Goal: Task Accomplishment & Management: Use online tool/utility

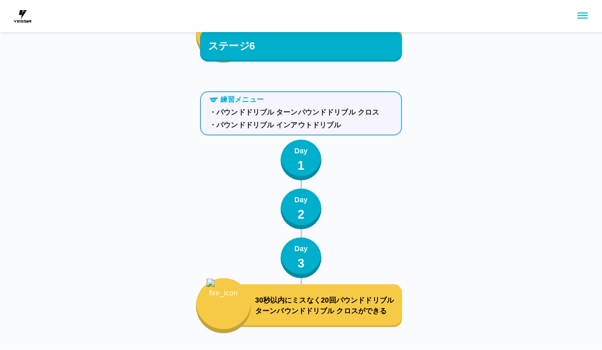
scroll to position [5356, 0]
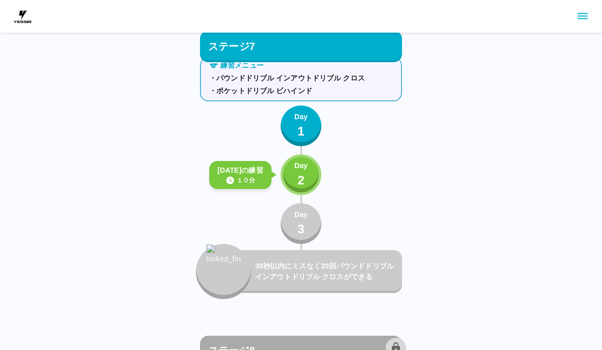
click at [293, 182] on button "Day 2" at bounding box center [301, 175] width 41 height 41
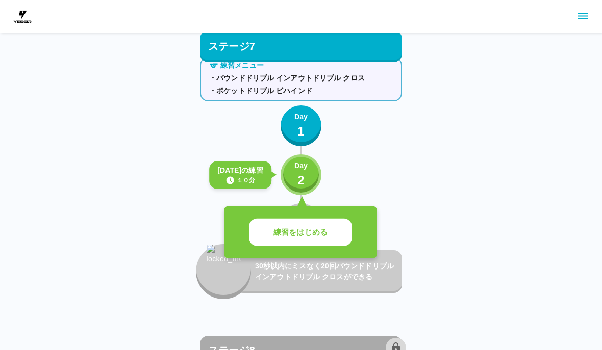
click at [325, 219] on button "練習をはじめる" at bounding box center [300, 233] width 103 height 28
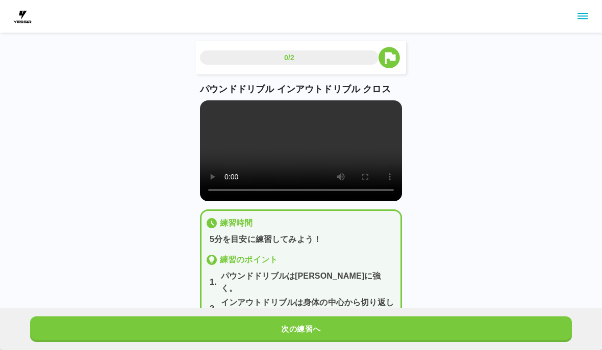
click at [384, 317] on button "次の練習へ" at bounding box center [301, 330] width 542 height 26
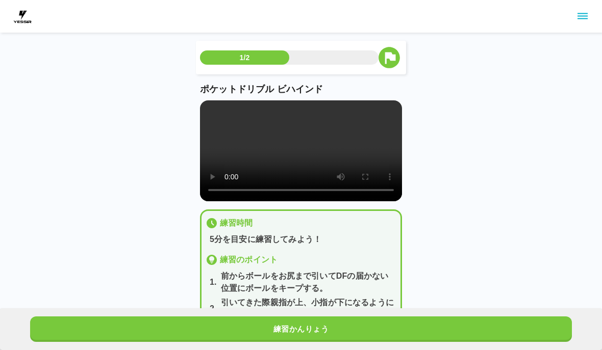
click at [383, 316] on div "練習かんりょう" at bounding box center [301, 330] width 602 height 42
click at [402, 322] on button "練習かんりょう" at bounding box center [301, 330] width 542 height 26
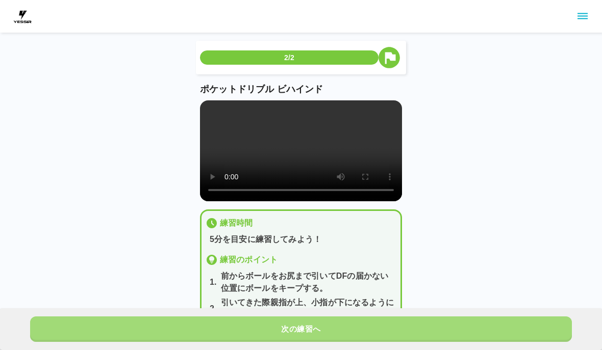
click at [404, 322] on button "次の練習へ" at bounding box center [301, 330] width 542 height 26
click at [404, 321] on button "次の練習へ" at bounding box center [301, 330] width 542 height 26
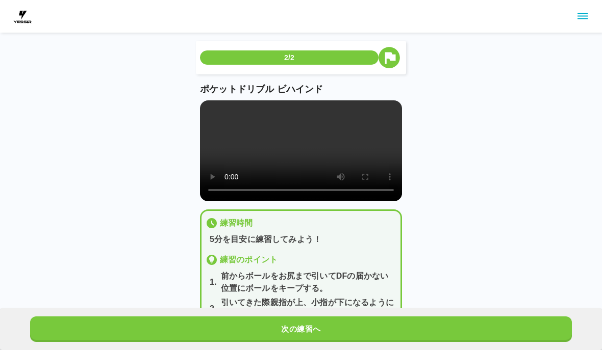
click at [409, 324] on button "次の練習へ" at bounding box center [301, 330] width 542 height 26
click at [445, 336] on button "次の練習へ" at bounding box center [301, 330] width 542 height 26
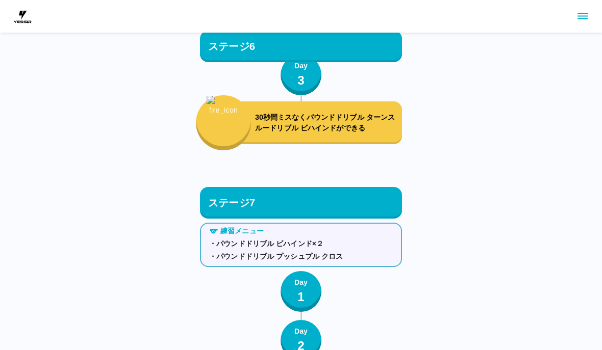
scroll to position [5356, 0]
